Goal: Information Seeking & Learning: Understand process/instructions

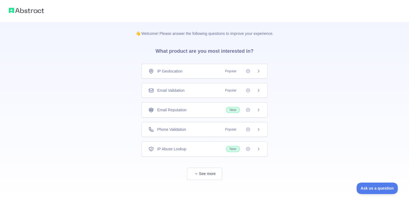
click at [256, 90] on icon at bounding box center [258, 90] width 4 height 4
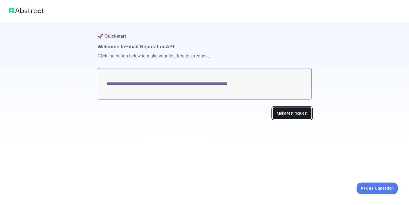
click at [279, 113] on button "Make test request" at bounding box center [291, 113] width 39 height 12
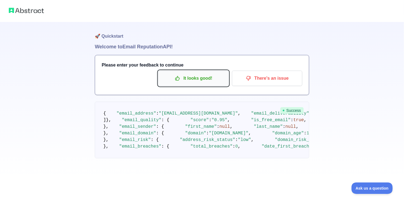
click at [210, 80] on p "It looks good!" at bounding box center [193, 78] width 62 height 9
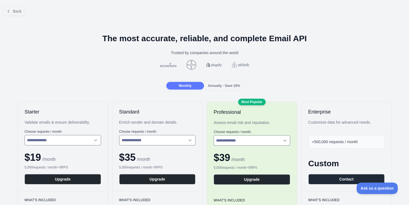
click at [11, 6] on div "Back" at bounding box center [204, 11] width 409 height 18
click at [14, 11] on span "Back" at bounding box center [17, 11] width 9 height 4
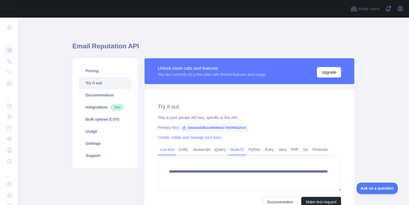
click at [237, 151] on link "NodeJS" at bounding box center [237, 149] width 18 height 9
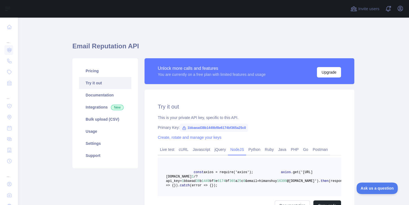
scroll to position [73, 0]
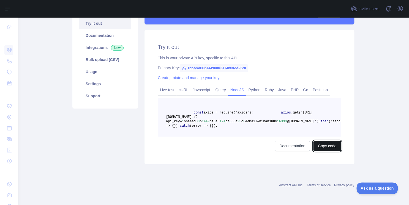
click at [319, 144] on button "Copy code" at bounding box center [327, 146] width 28 height 10
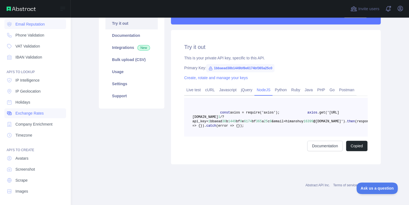
scroll to position [0, 0]
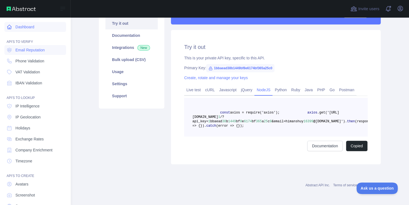
click at [23, 31] on link "Dashboard" at bounding box center [35, 27] width 62 height 10
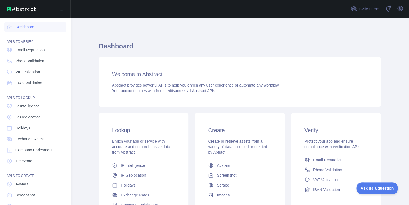
click at [22, 10] on img at bounding box center [21, 9] width 29 height 4
click at [24, 7] on img at bounding box center [21, 9] width 29 height 4
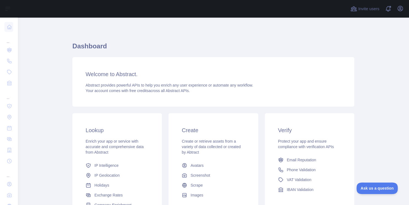
scroll to position [69, 0]
